Goal: Task Accomplishment & Management: Use online tool/utility

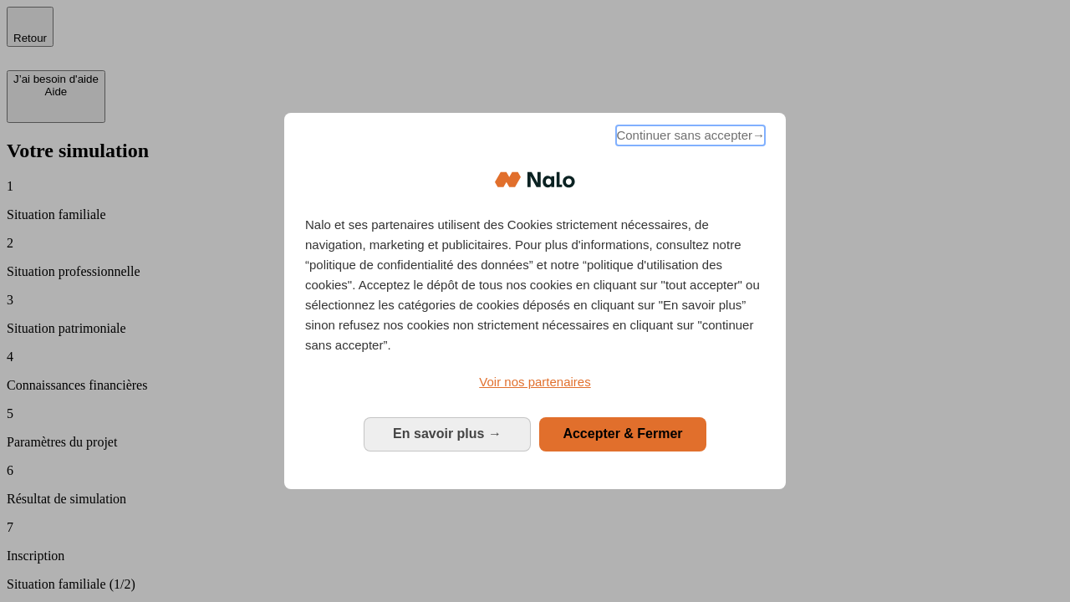
click at [689, 138] on span "Continuer sans accepter →" at bounding box center [690, 135] width 149 height 20
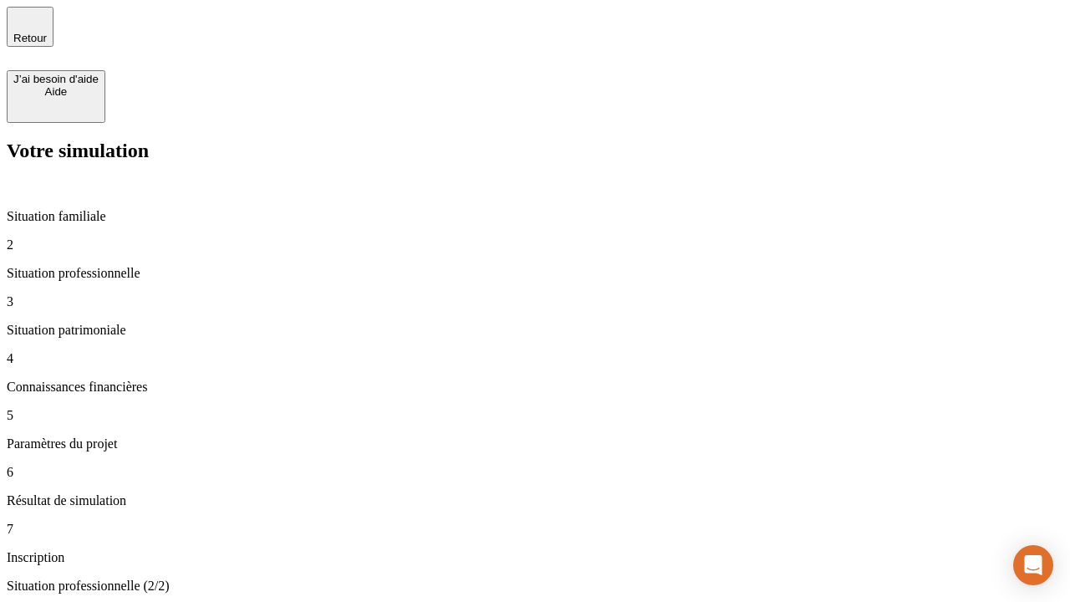
type input "30 000"
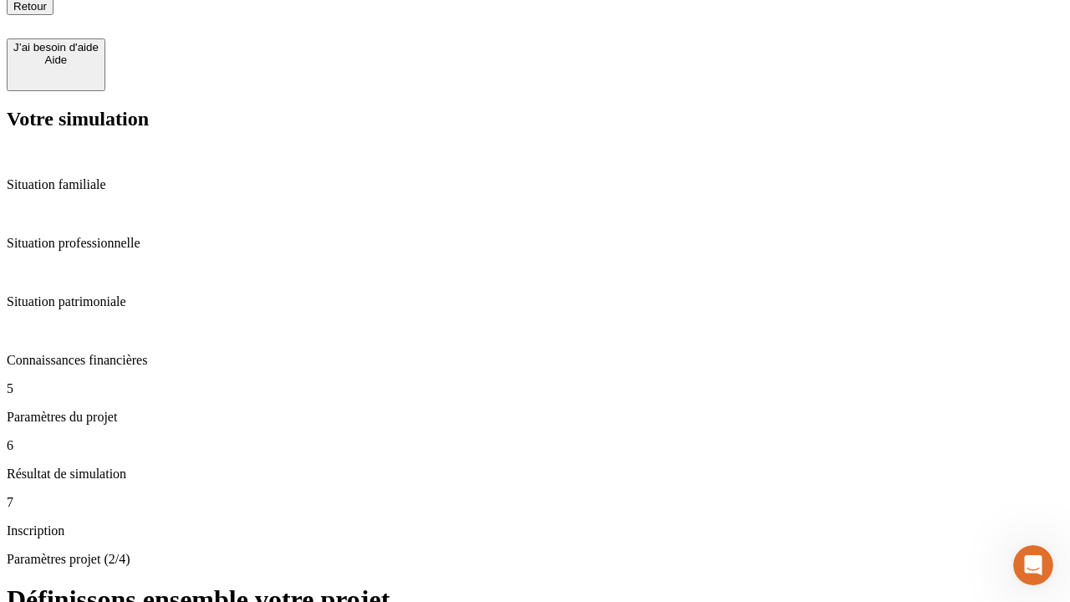
scroll to position [17, 0]
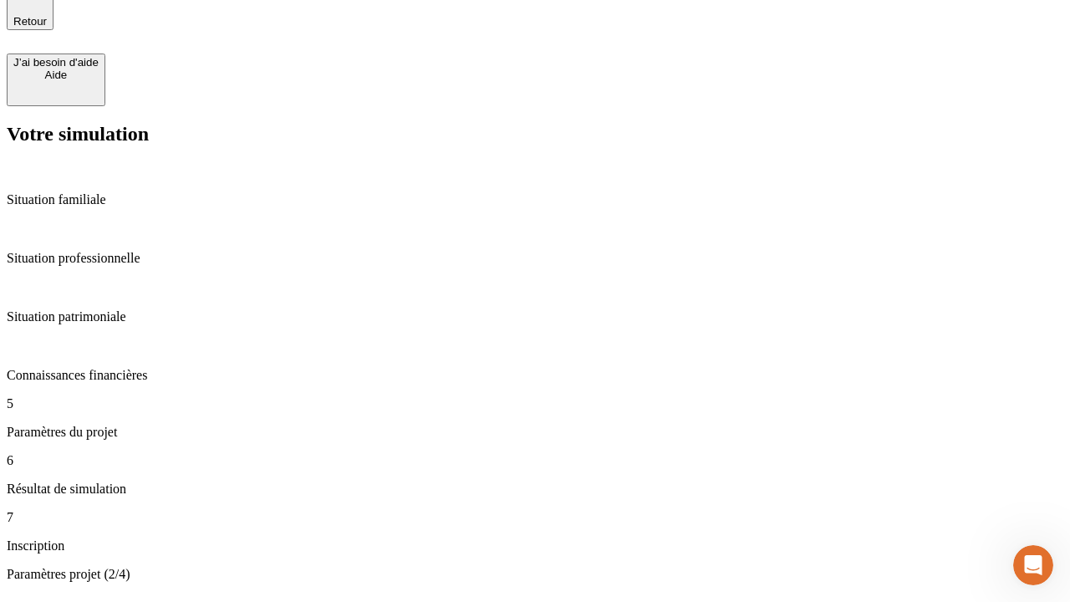
type input "25"
type input "64"
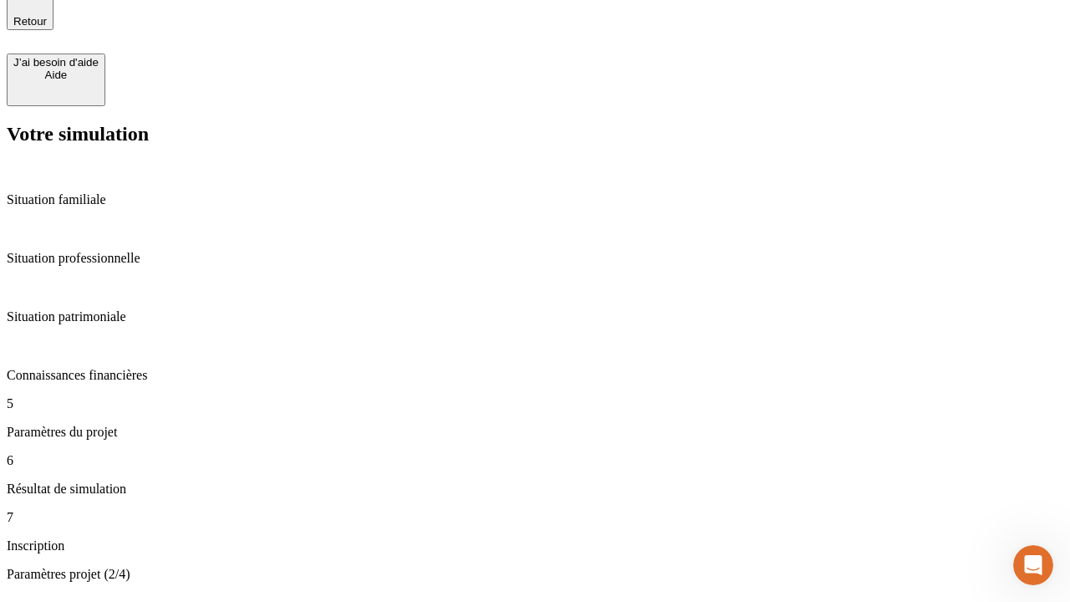
type input "1 000"
type input "640"
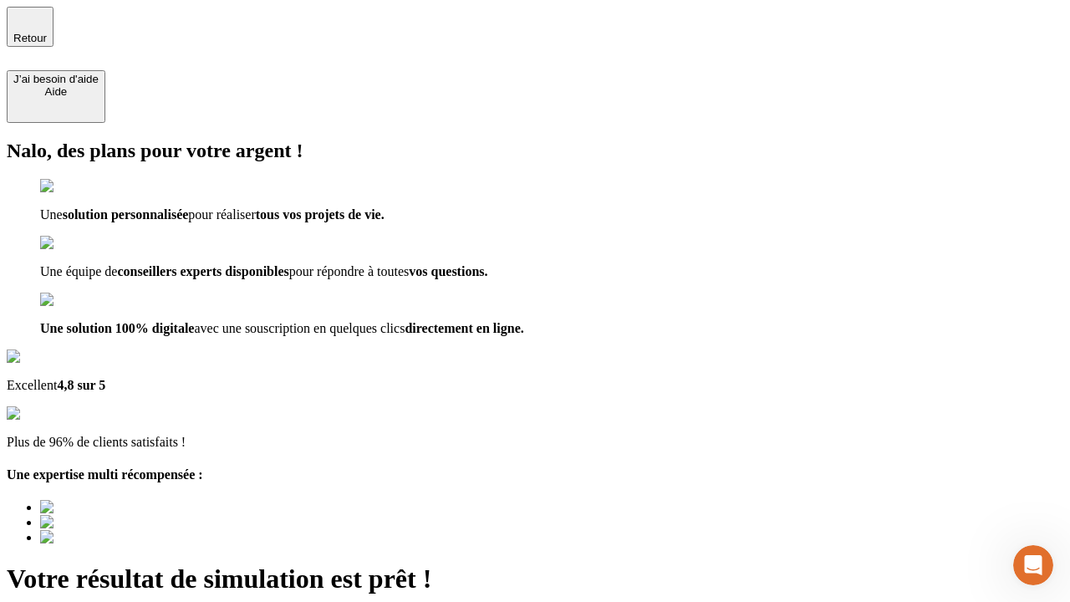
type input "[EMAIL_ADDRESS][PERSON_NAME][DOMAIN_NAME]"
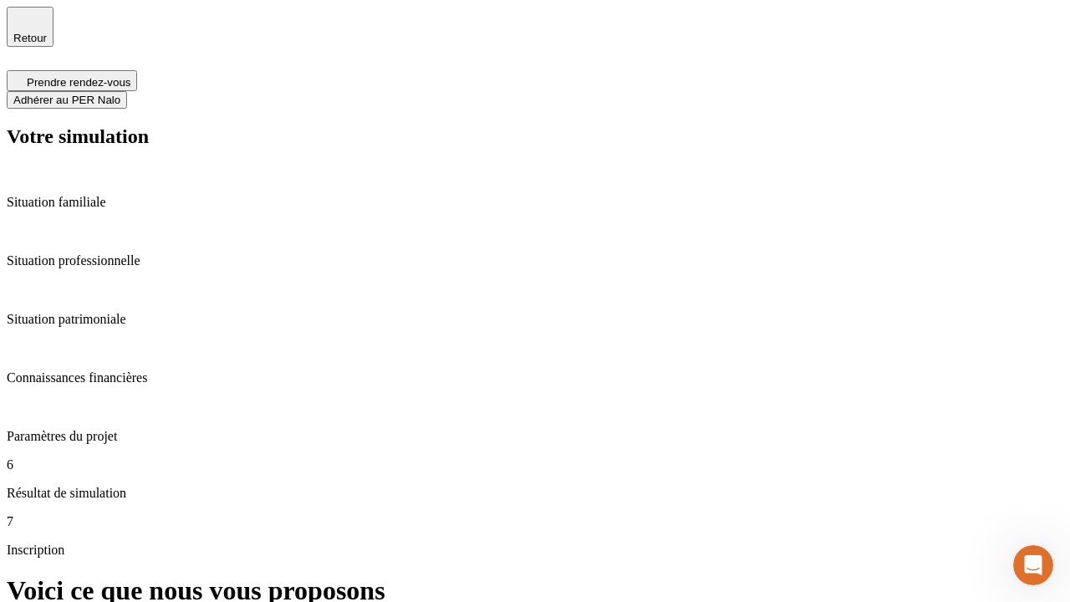
click at [120, 94] on span "Adhérer au PER Nalo" at bounding box center [66, 100] width 107 height 13
